Goal: Task Accomplishment & Management: Manage account settings

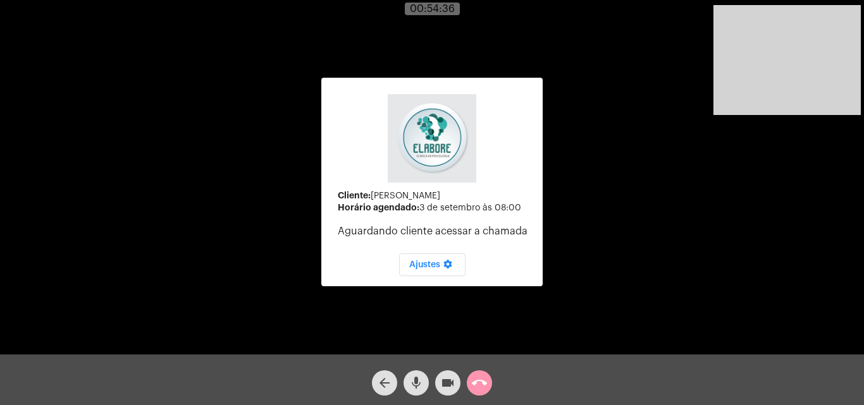
click at [381, 376] on mat-icon "arrow_back" at bounding box center [384, 383] width 15 height 15
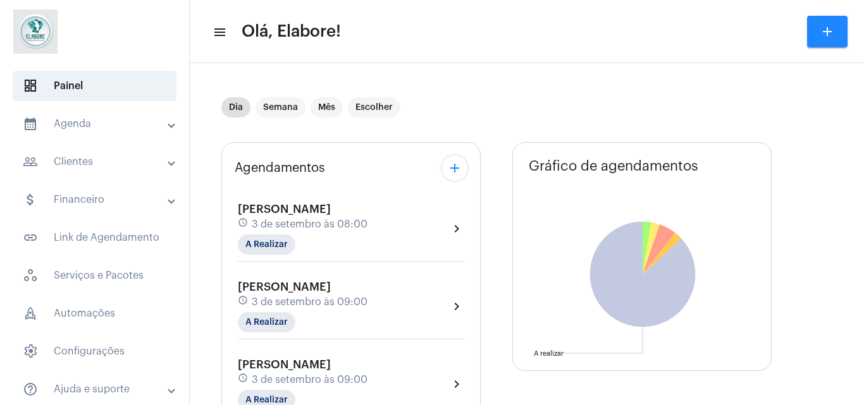
type input "[URL][DOMAIN_NAME]"
click at [353, 223] on span "3 de setembro às 08:00" at bounding box center [310, 224] width 116 height 11
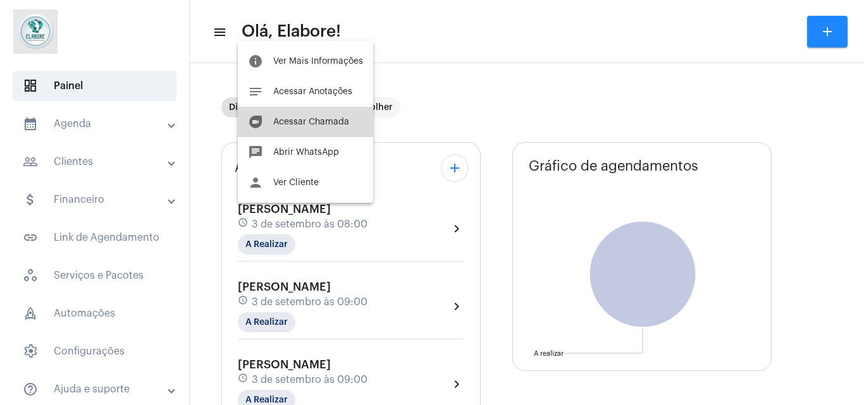
click at [325, 114] on button "duo [PERSON_NAME]" at bounding box center [305, 122] width 135 height 30
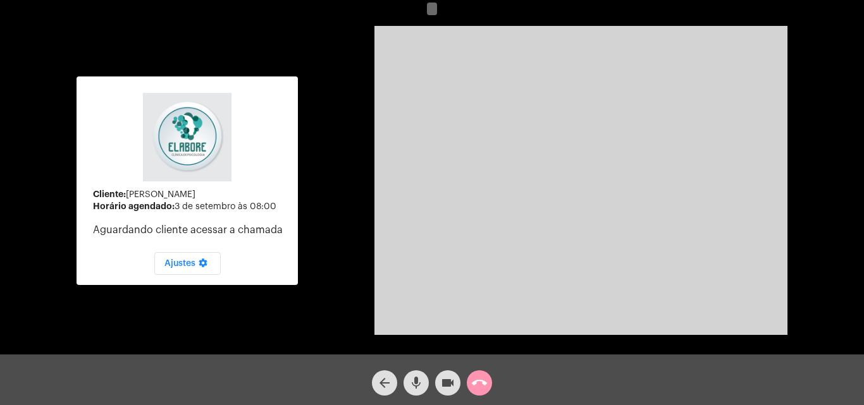
click at [389, 384] on mat-icon "arrow_back" at bounding box center [384, 383] width 15 height 15
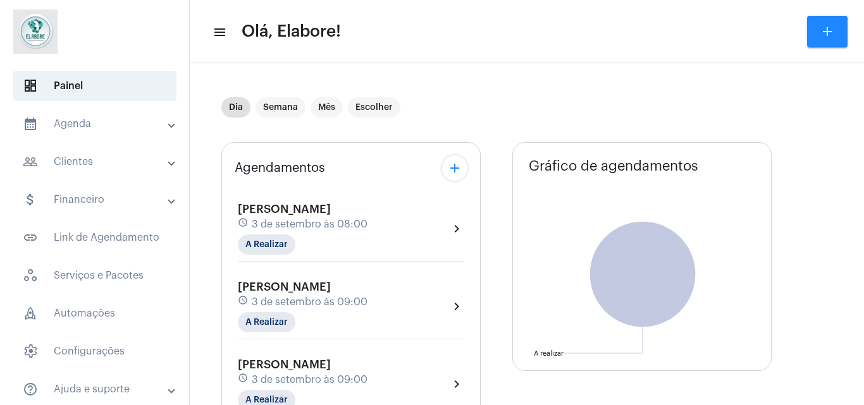
type input "[URL][DOMAIN_NAME]"
click at [360, 183] on div "Agendamentos add [PERSON_NAME] schedule [DATE] 08:00 A Realizar chevron_right D…" at bounding box center [350, 404] width 259 height 524
click at [363, 217] on div "schedule [DATE] 08:00" at bounding box center [303, 224] width 130 height 14
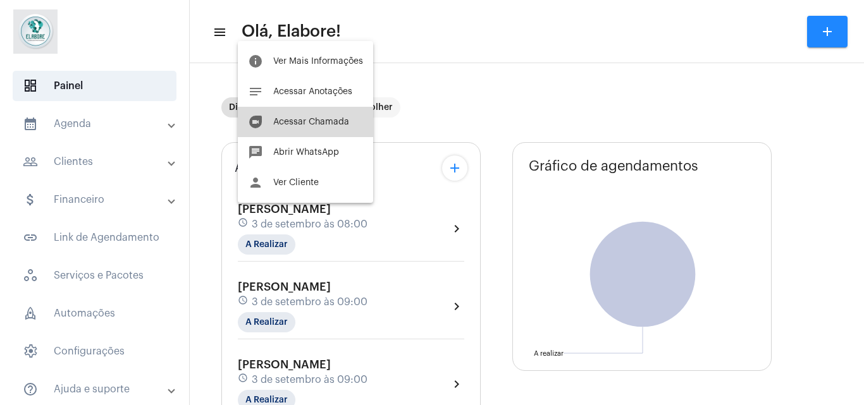
click at [321, 114] on button "duo [PERSON_NAME]" at bounding box center [305, 122] width 135 height 30
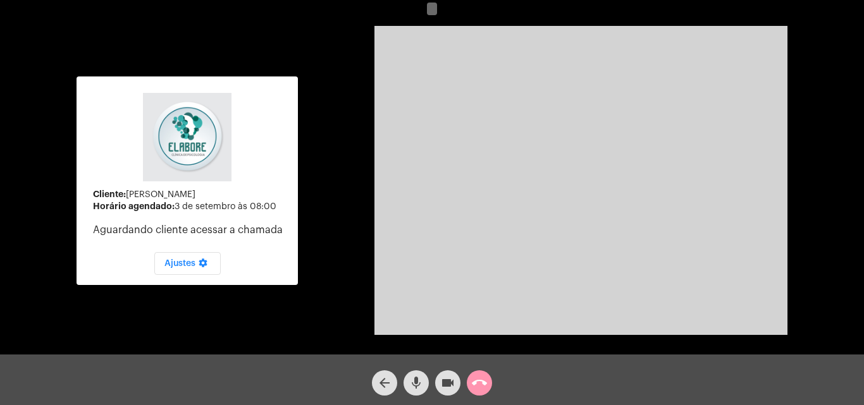
click at [500, 100] on video at bounding box center [580, 180] width 413 height 309
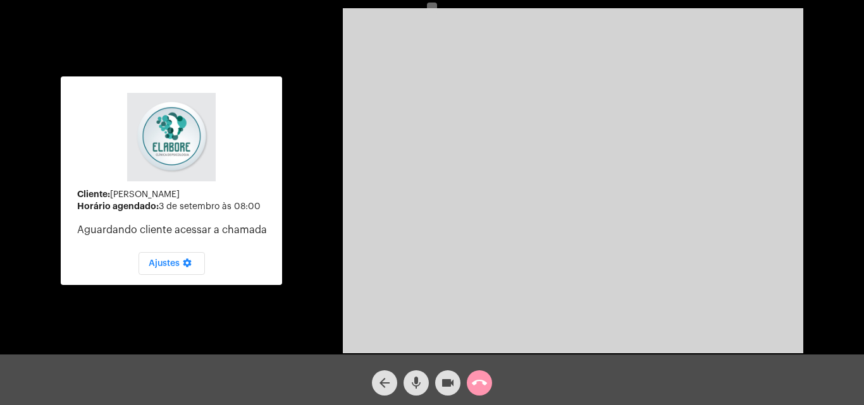
click at [500, 100] on video at bounding box center [573, 180] width 460 height 345
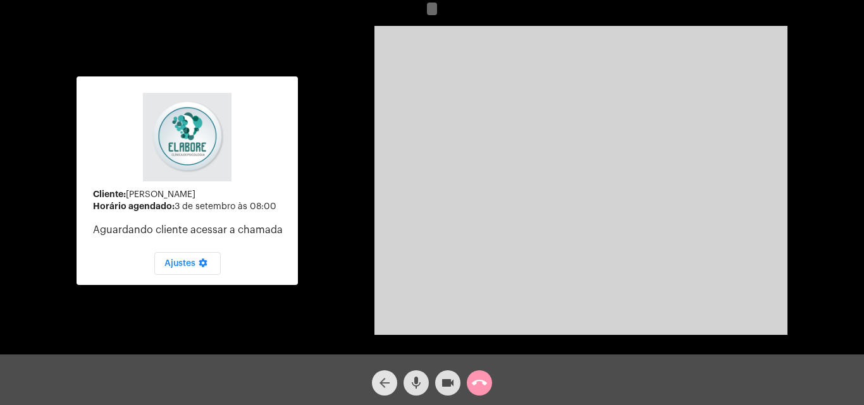
click at [376, 383] on button "arrow_back" at bounding box center [384, 382] width 25 height 25
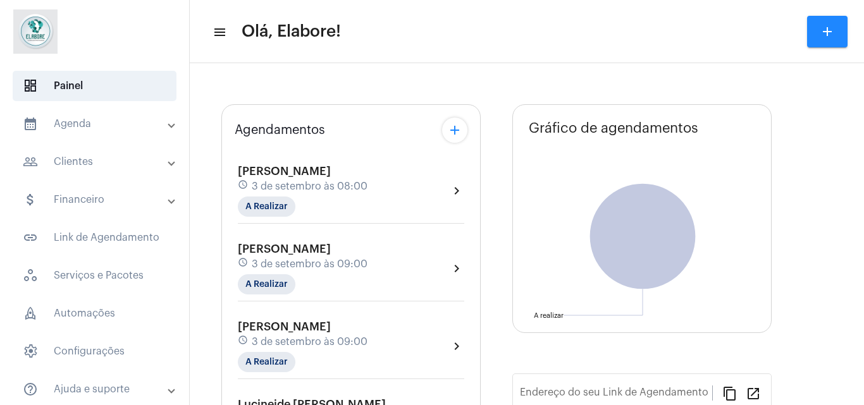
click at [355, 188] on span "3 de setembro às 08:00" at bounding box center [310, 186] width 116 height 11
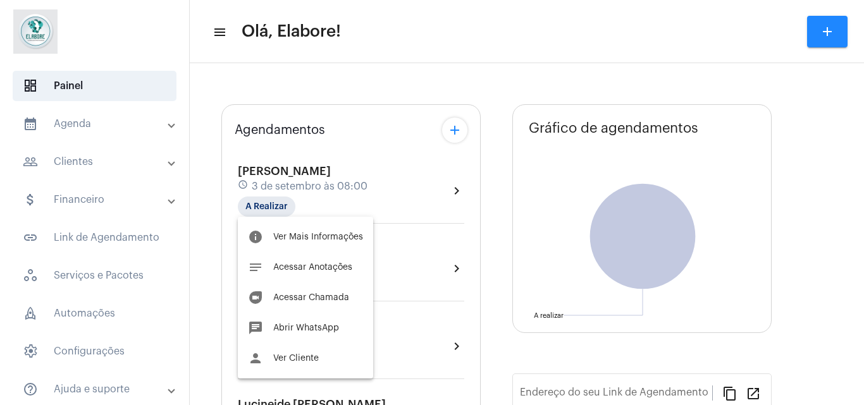
type input "[URL][DOMAIN_NAME]"
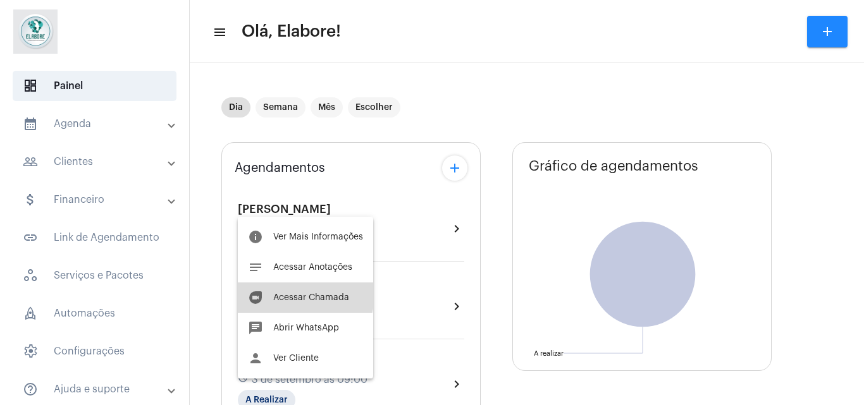
click at [297, 295] on span "Acessar Chamada" at bounding box center [311, 297] width 76 height 9
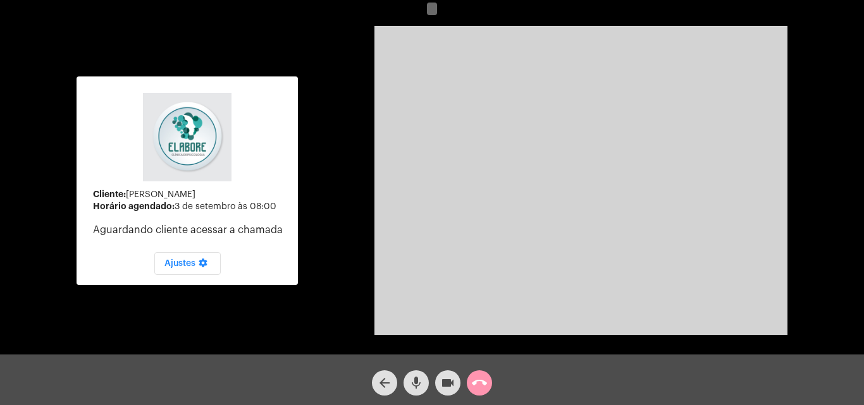
click at [389, 381] on mat-icon "arrow_back" at bounding box center [384, 383] width 15 height 15
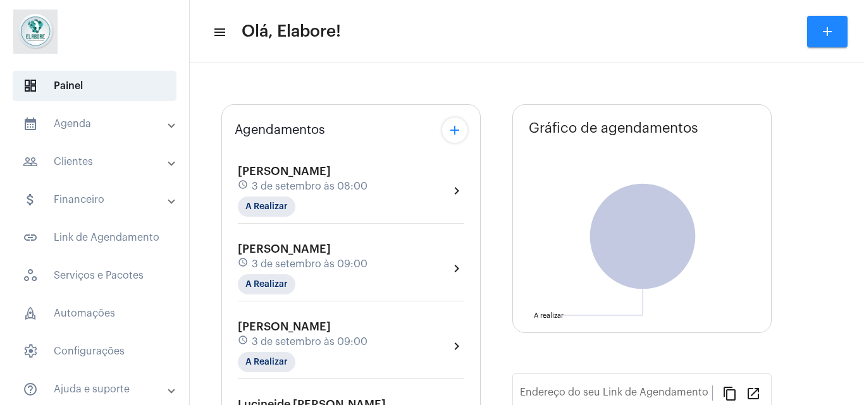
click at [328, 188] on div "[PERSON_NAME] schedule [DATE] 08:00 A Realizar chevron_right Deisy Vital dos Sa…" at bounding box center [351, 379] width 233 height 460
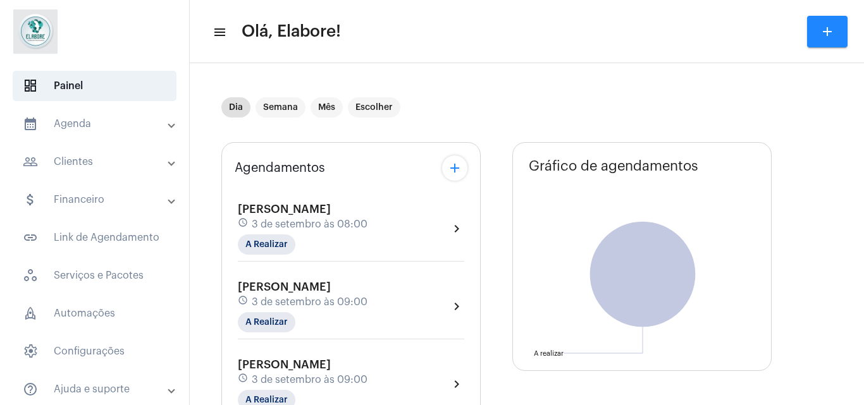
type input "[URL][DOMAIN_NAME]"
click at [328, 233] on div "[PERSON_NAME] schedule [DATE] 08:00 A Realizar" at bounding box center [303, 229] width 130 height 52
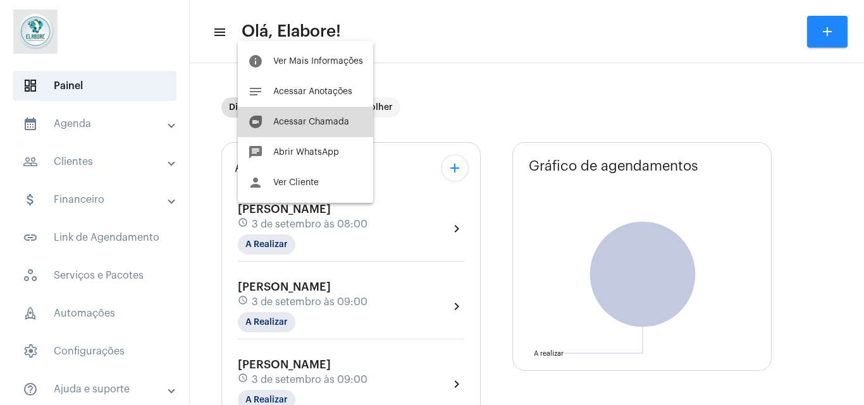
click at [312, 119] on span "Acessar Chamada" at bounding box center [311, 122] width 76 height 9
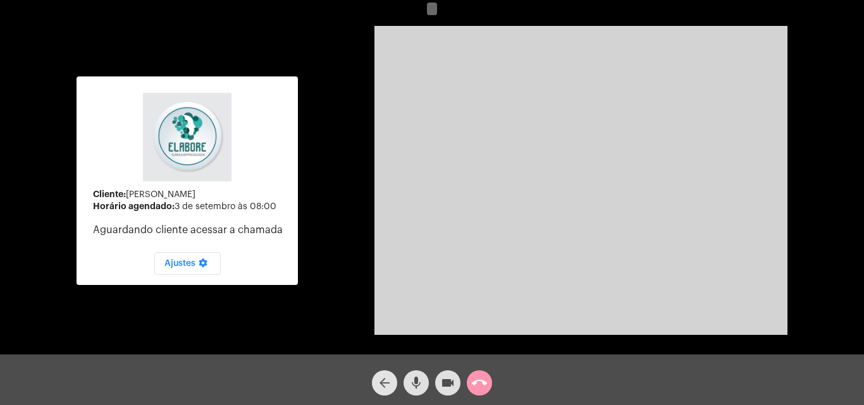
click at [382, 379] on mat-icon "arrow_back" at bounding box center [384, 383] width 15 height 15
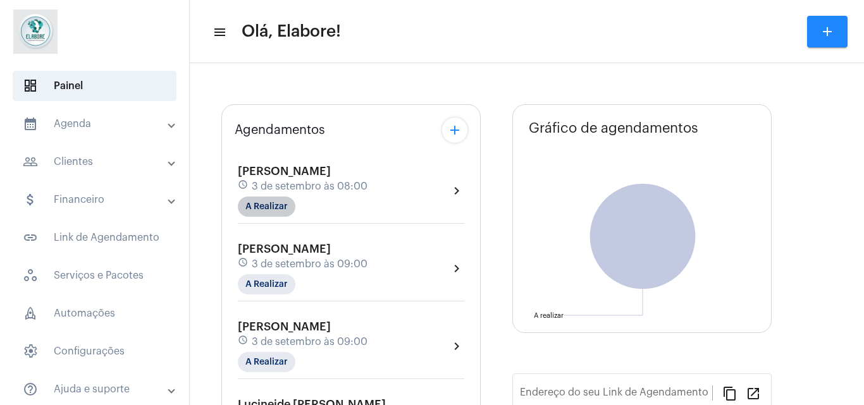
type input "[URL][DOMAIN_NAME]"
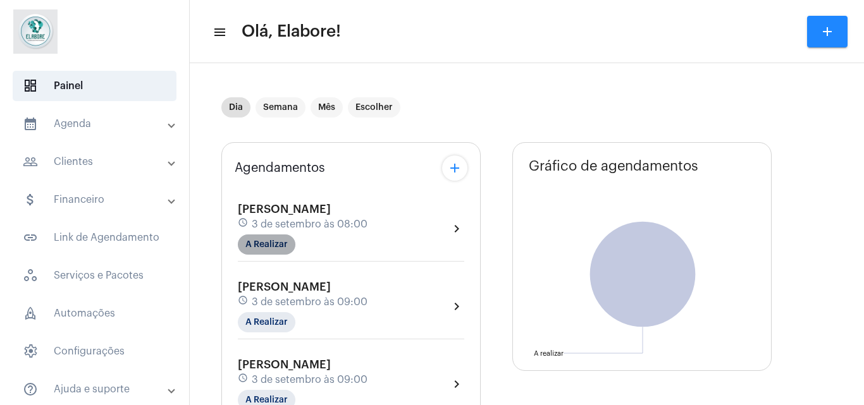
click at [267, 240] on mat-chip "A Realizar" at bounding box center [267, 245] width 58 height 20
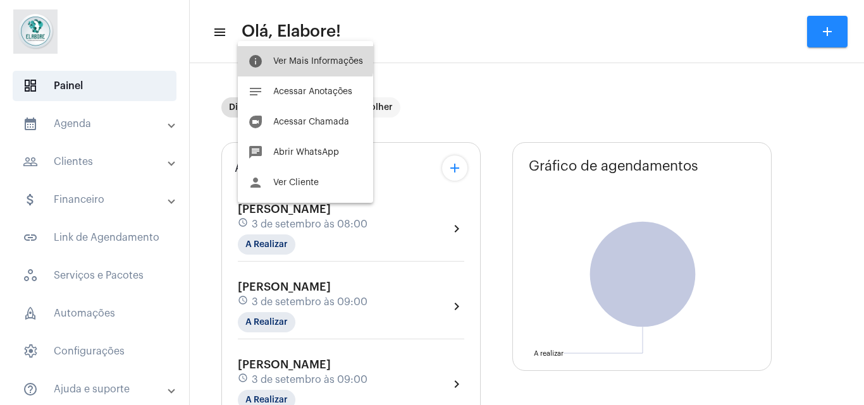
click at [284, 52] on button "info Ver Mais Informações" at bounding box center [305, 61] width 135 height 30
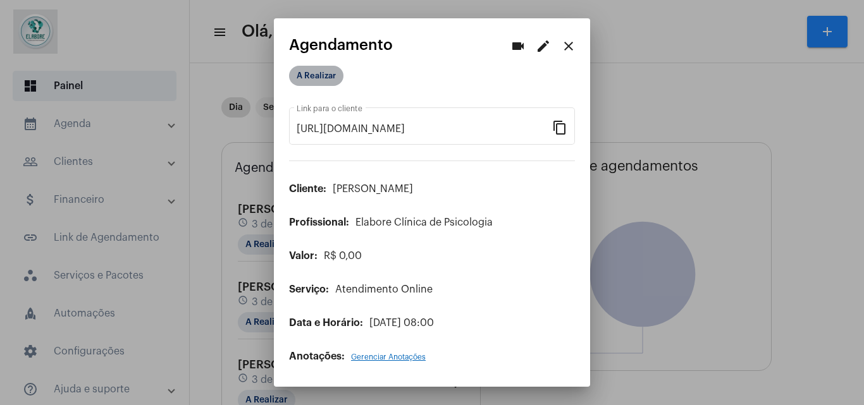
click at [325, 78] on mat-chip "A Realizar" at bounding box center [316, 76] width 54 height 20
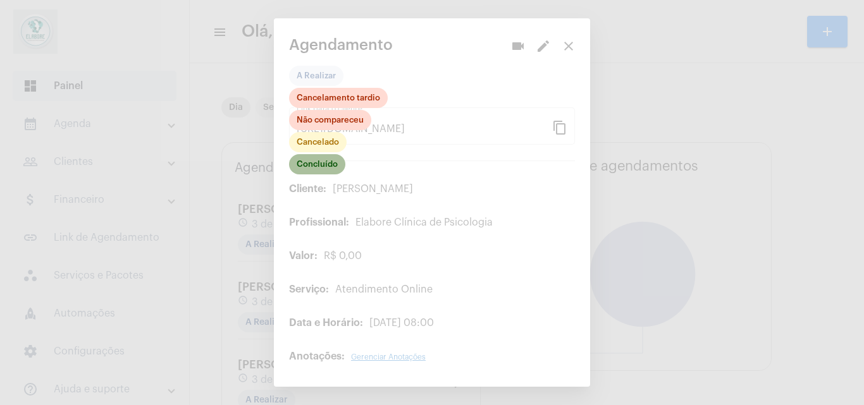
click at [331, 161] on mat-chip "Concluído" at bounding box center [317, 164] width 56 height 20
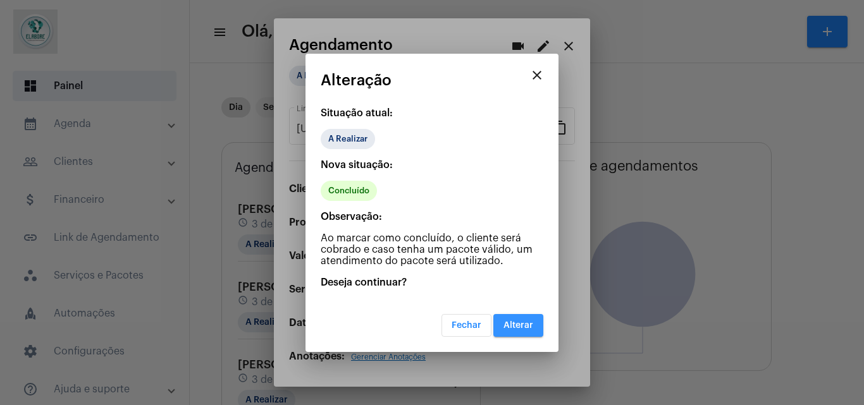
click at [527, 322] on span "Alterar" at bounding box center [518, 325] width 30 height 9
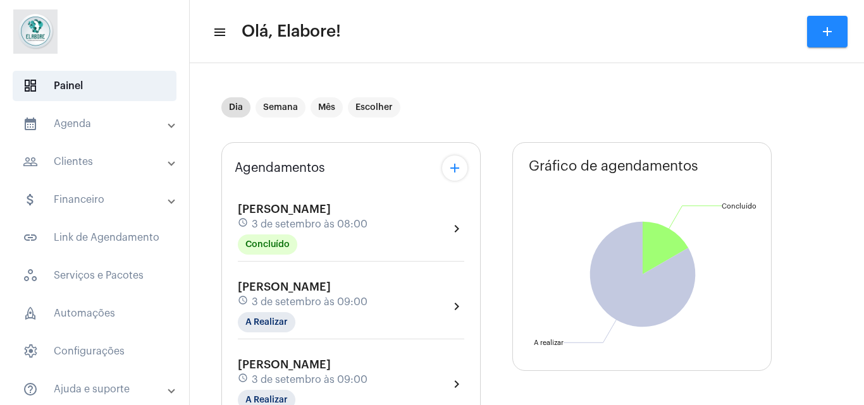
drag, startPoint x: 345, startPoint y: 282, endPoint x: 107, endPoint y: 403, distance: 266.3
click at [107, 403] on mat-sidenav-container "dashboard Painel calendar_month_outlined Agenda calendar_month_outlined Calendá…" at bounding box center [432, 202] width 864 height 405
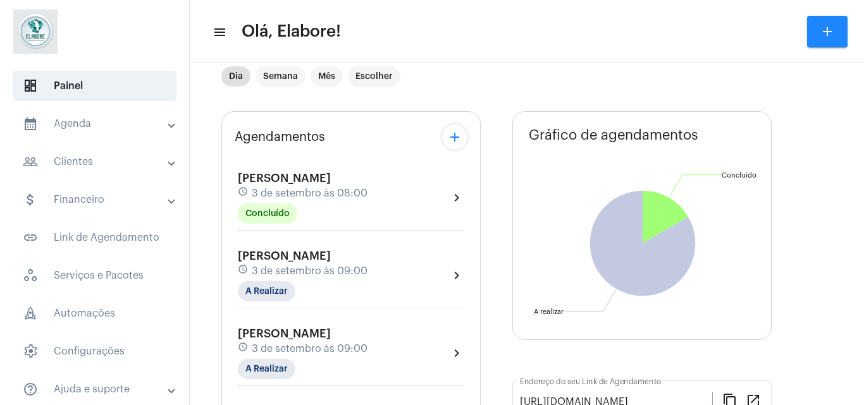
click at [370, 230] on mat-divider at bounding box center [351, 230] width 226 height 1
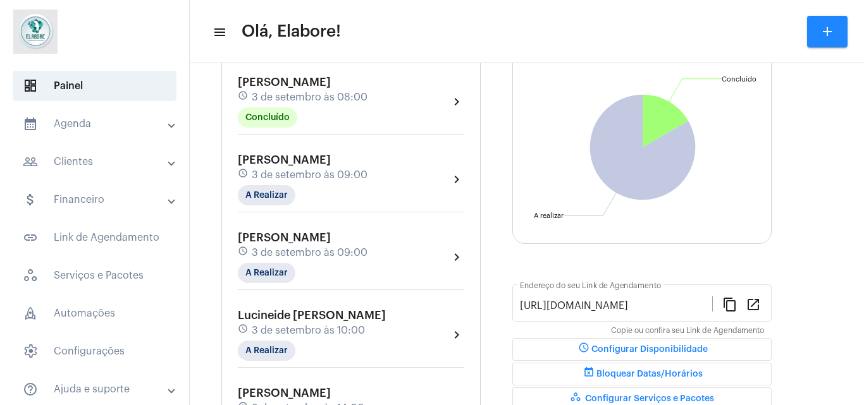
click at [365, 251] on span "3 de setembro às 09:00" at bounding box center [310, 252] width 116 height 11
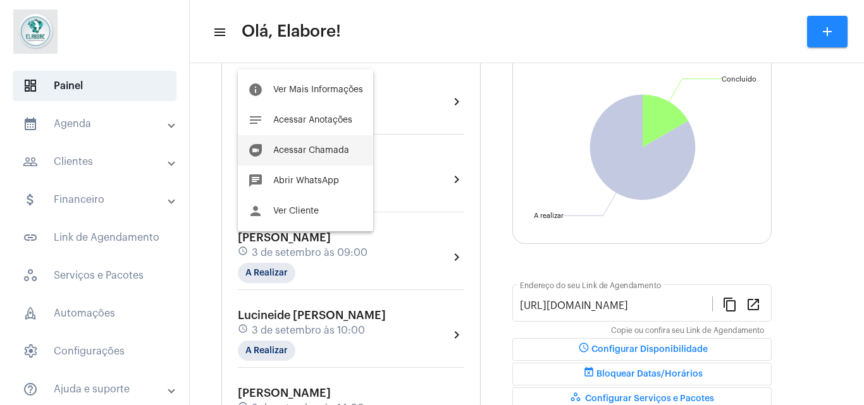
click at [327, 146] on span "Acessar Chamada" at bounding box center [311, 150] width 76 height 9
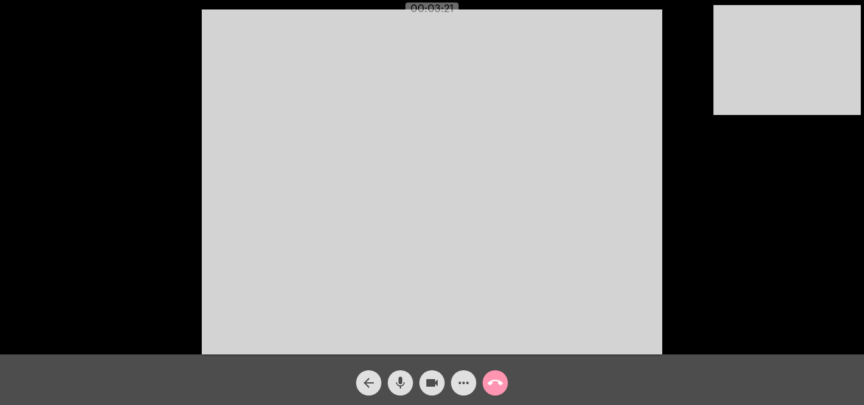
click at [863, 177] on div "Acessando Câmera e Microfone..." at bounding box center [432, 177] width 864 height 355
click at [393, 388] on mat-icon "mic" at bounding box center [400, 383] width 15 height 15
click at [399, 377] on mat-icon "mic_off" at bounding box center [400, 383] width 15 height 15
click at [365, 381] on mat-icon "arrow_back" at bounding box center [368, 383] width 15 height 15
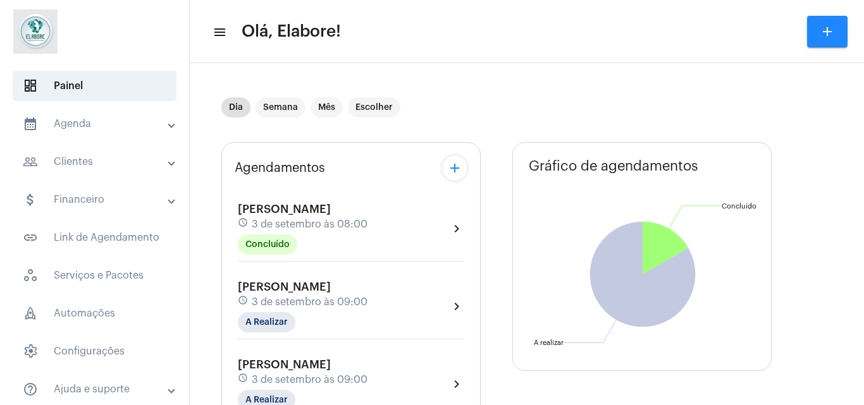
type input "[URL][DOMAIN_NAME]"
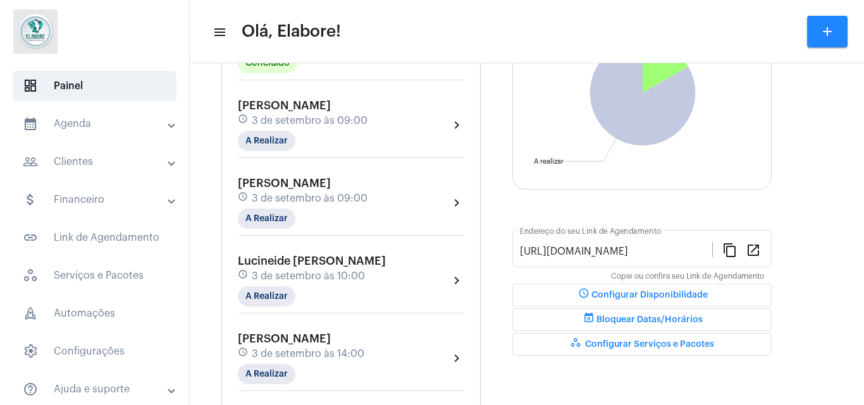
scroll to position [198, 0]
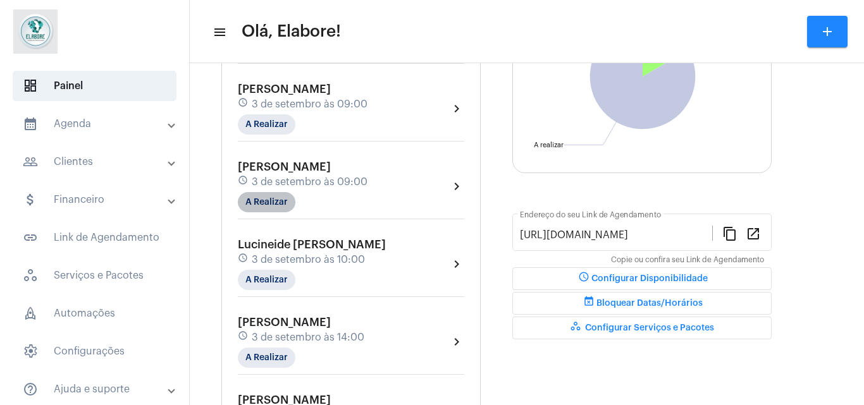
click at [259, 205] on mat-chip "A Realizar" at bounding box center [267, 202] width 58 height 20
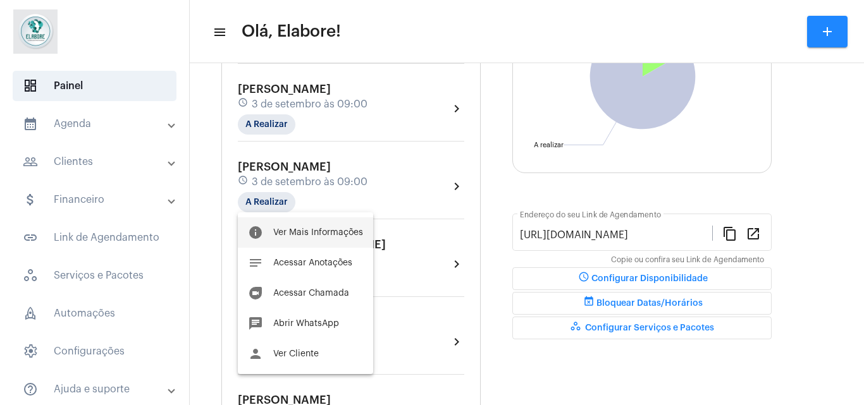
click at [282, 236] on span "Ver Mais Informações" at bounding box center [318, 232] width 90 height 9
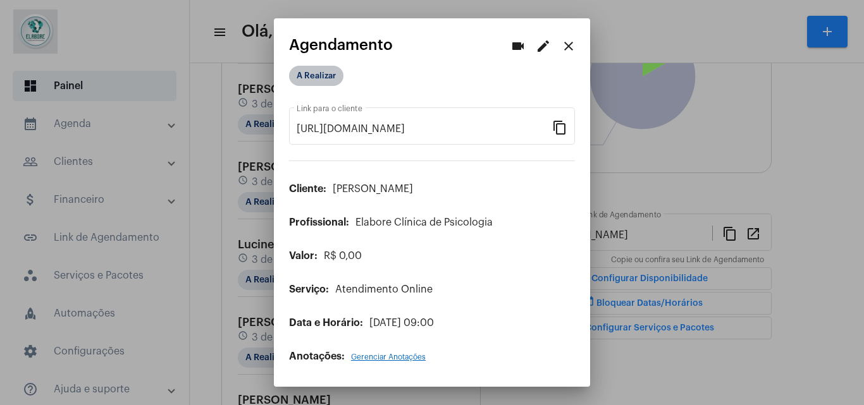
click at [322, 79] on mat-chip "A Realizar" at bounding box center [316, 76] width 54 height 20
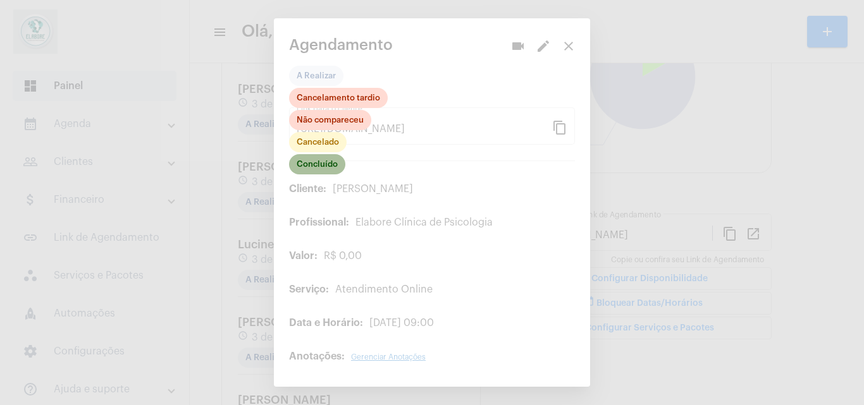
click at [316, 163] on mat-chip "Concluído" at bounding box center [317, 164] width 56 height 20
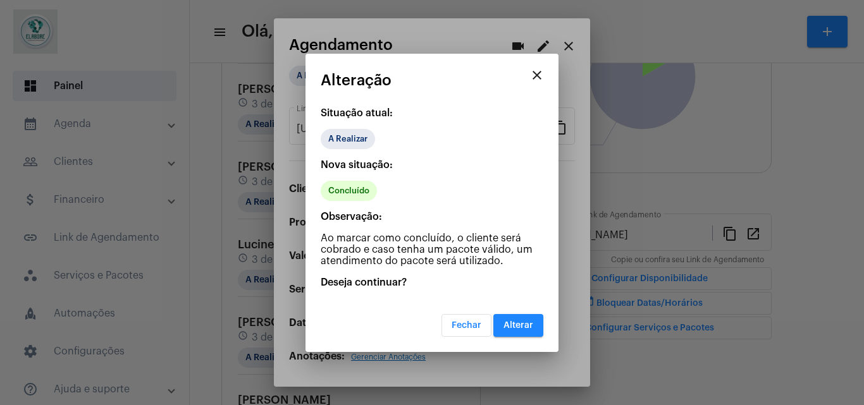
click at [524, 326] on span "Alterar" at bounding box center [518, 325] width 30 height 9
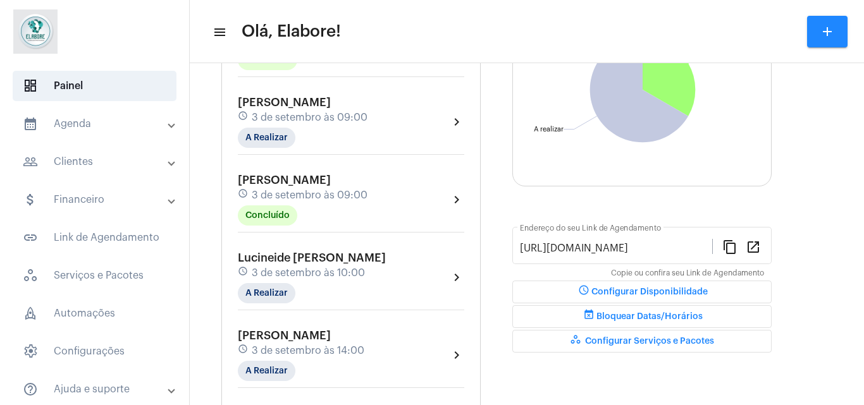
scroll to position [204, 0]
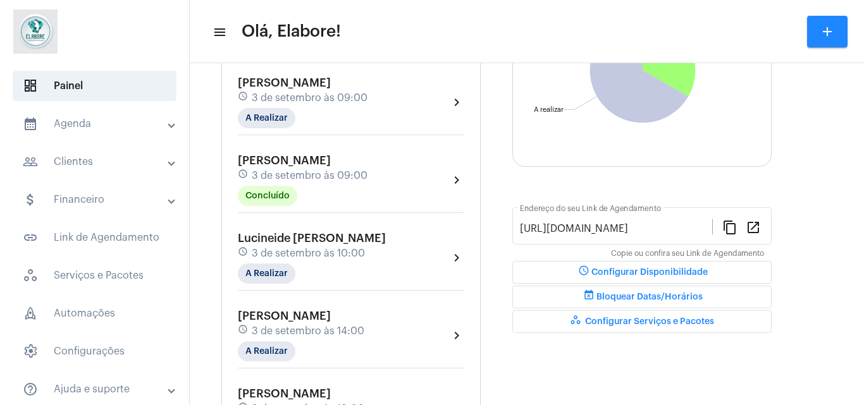
click at [386, 266] on div "Lucineide [PERSON_NAME] schedule [DATE] 10:00 A Realizar" at bounding box center [312, 258] width 148 height 52
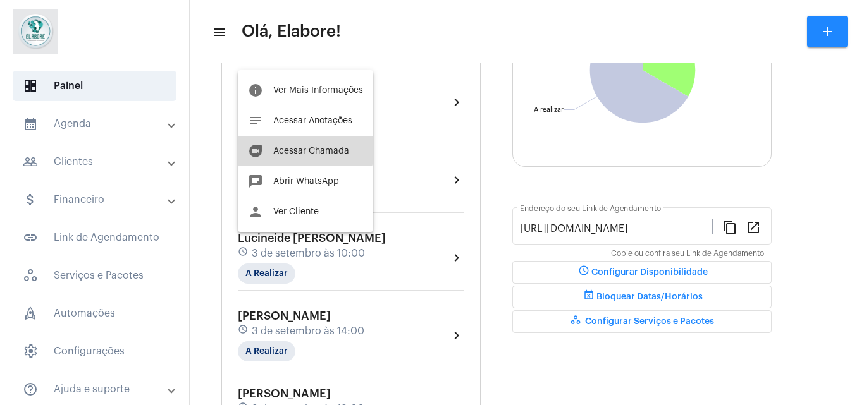
click at [296, 147] on span "Acessar Chamada" at bounding box center [311, 151] width 76 height 9
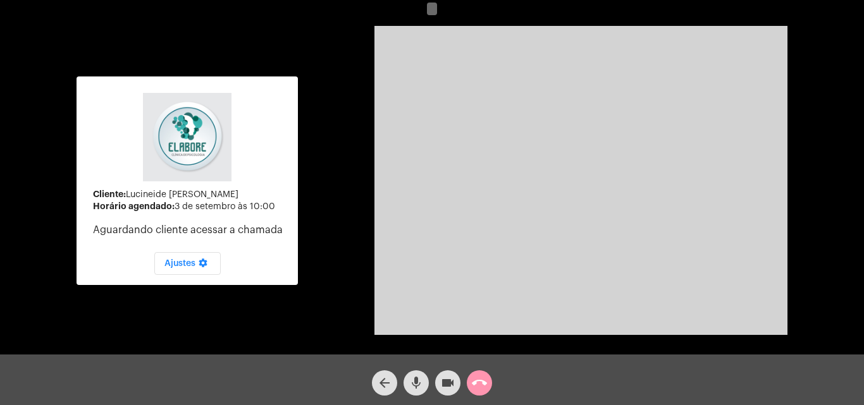
click at [448, 389] on mat-icon "videocam" at bounding box center [447, 383] width 15 height 15
click at [417, 385] on mat-icon "mic" at bounding box center [415, 383] width 15 height 15
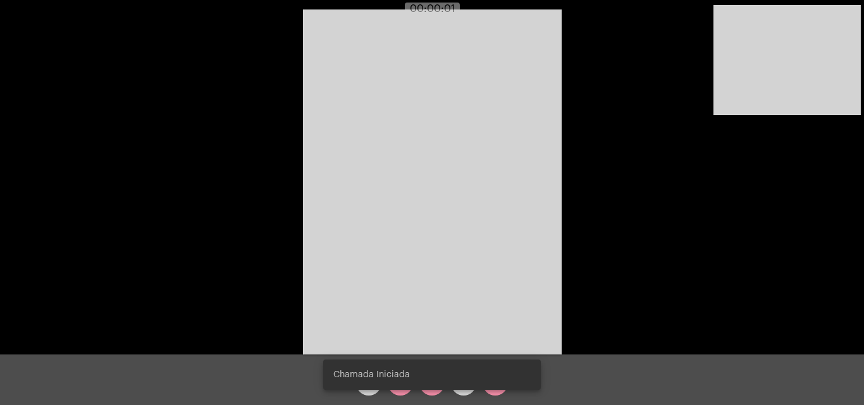
click at [673, 334] on div "Acessando Câmera e Microfone..." at bounding box center [431, 180] width 861 height 355
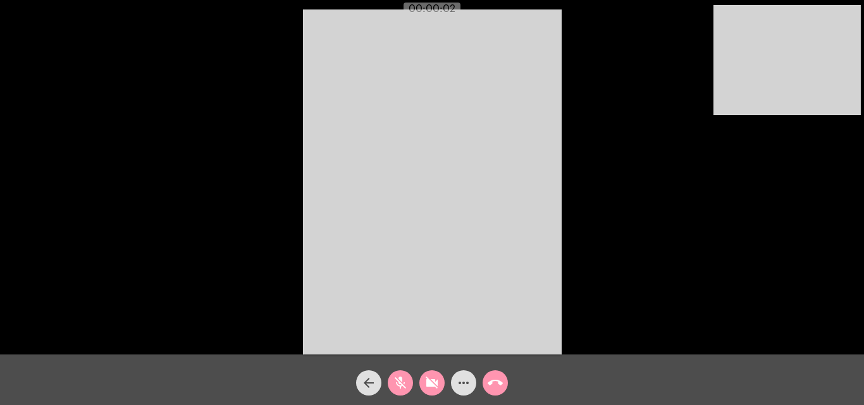
click at [430, 390] on mat-icon "videocam_off" at bounding box center [431, 383] width 15 height 15
click at [399, 382] on mat-icon "mic_off" at bounding box center [400, 383] width 15 height 15
click at [542, 259] on video at bounding box center [432, 181] width 259 height 345
